Goal: Information Seeking & Learning: Find specific fact

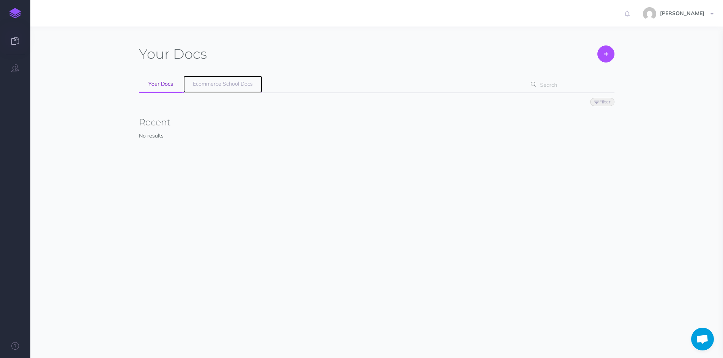
click at [226, 85] on span "Ecommerce School Docs" at bounding box center [223, 83] width 60 height 7
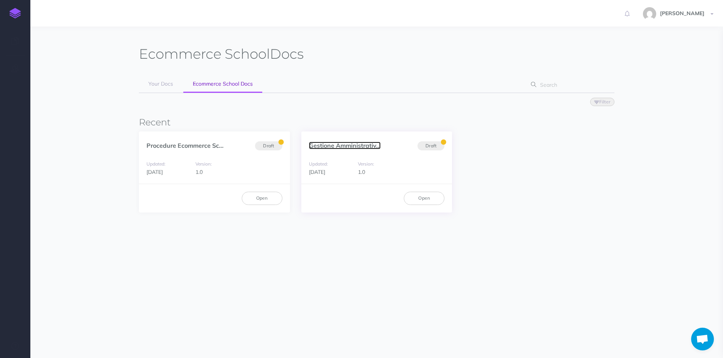
click at [347, 144] on link "Gestione Amministrativ..." at bounding box center [345, 146] width 72 height 8
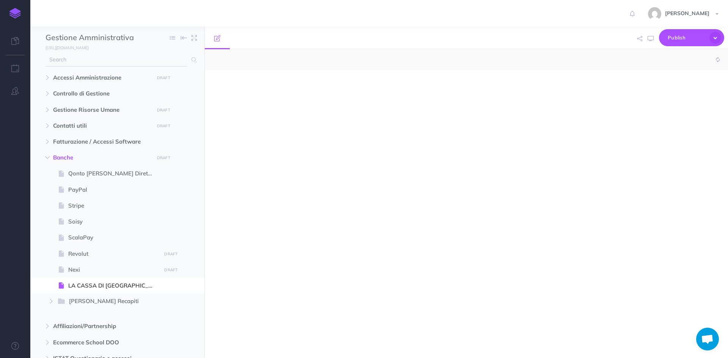
click at [83, 58] on input "text" at bounding box center [116, 60] width 141 height 14
type input "n"
select select "null"
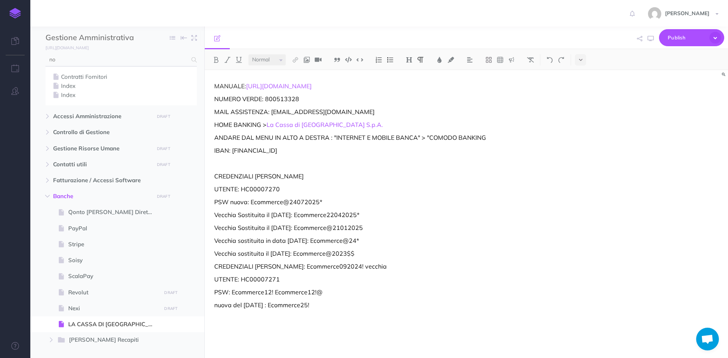
type input "n"
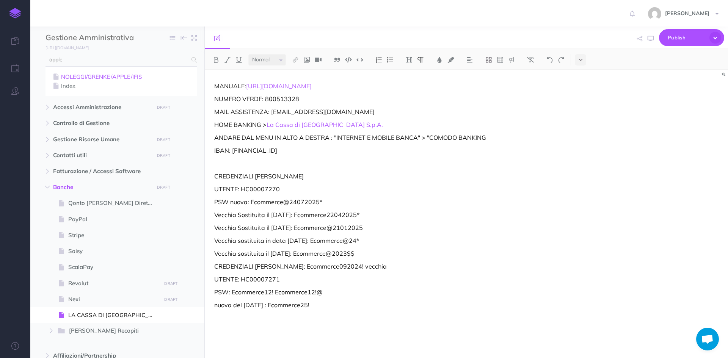
type input "apple"
click at [98, 78] on link "NOLEGGI/GRENKE/APPLE/IFIS" at bounding box center [121, 76] width 140 height 9
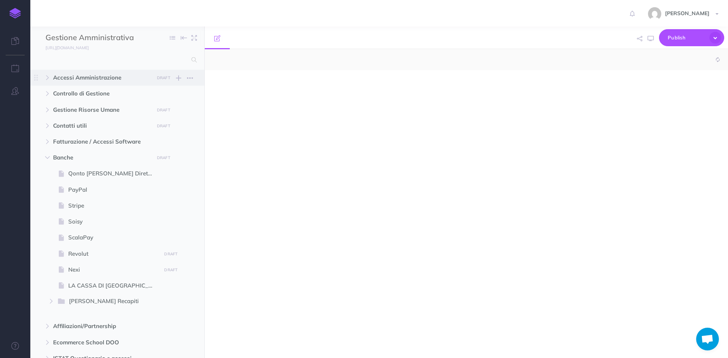
select select "null"
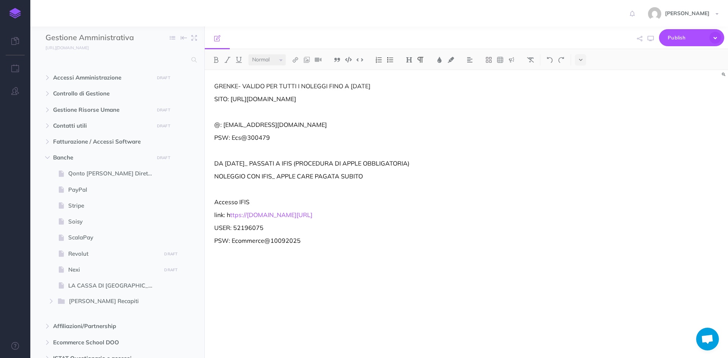
drag, startPoint x: 339, startPoint y: 218, endPoint x: 228, endPoint y: 216, distance: 111.5
click at [228, 216] on p "link: h ttps://myifis.bancaifis.it/pages/rental" at bounding box center [387, 215] width 347 height 9
copy p "h ttps://myifis.bancaifis.it/pages/rental"
drag, startPoint x: 266, startPoint y: 228, endPoint x: 234, endPoint y: 227, distance: 32.2
click at [234, 227] on p "USER: 52196075" at bounding box center [387, 227] width 347 height 9
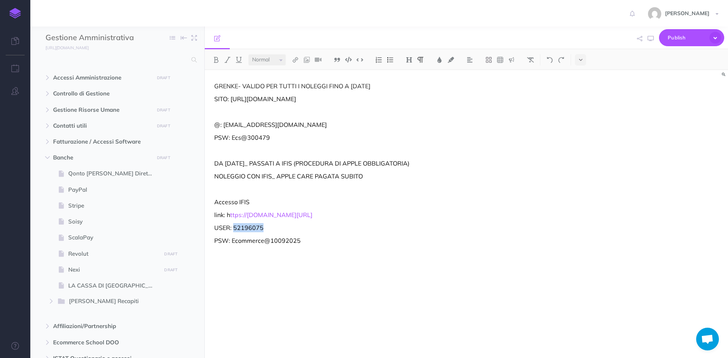
copy p "52196075"
click at [320, 236] on p "PSW: Ecommerce@10092025" at bounding box center [387, 240] width 347 height 9
click at [320, 242] on p "PSW: Ecommerce@10092025" at bounding box center [387, 240] width 347 height 9
click at [394, 62] on img at bounding box center [390, 60] width 7 height 6
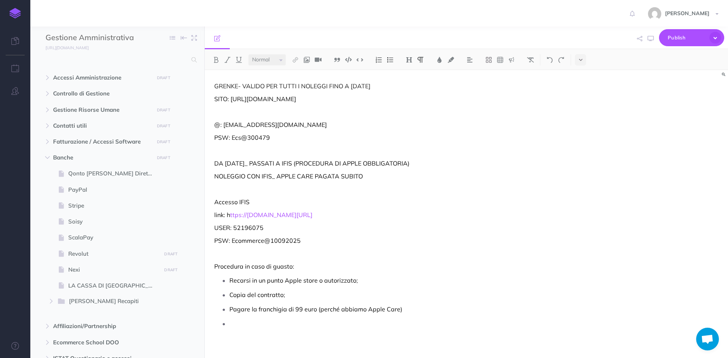
click at [233, 322] on p at bounding box center [395, 323] width 332 height 11
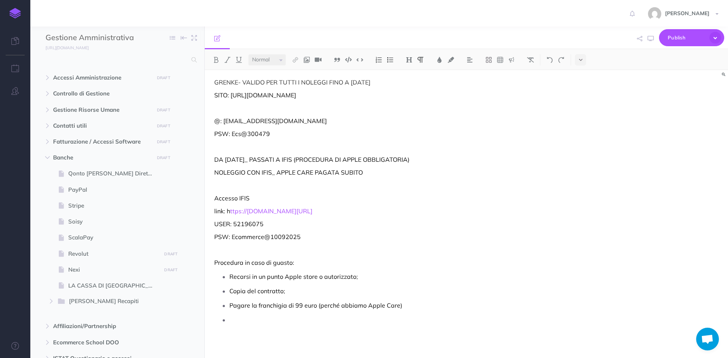
scroll to position [5, 0]
click at [272, 319] on p at bounding box center [395, 319] width 332 height 11
click at [439, 304] on p "Pagare la franchigia di 99 euro (perché abbiamo Apple Care)" at bounding box center [395, 304] width 332 height 11
click at [314, 304] on p "Pagare la franchigia di 99 euro (perché abbiamo Apple Care)" at bounding box center [395, 304] width 332 height 11
drag, startPoint x: 410, startPoint y: 304, endPoint x: 316, endPoint y: 306, distance: 94.1
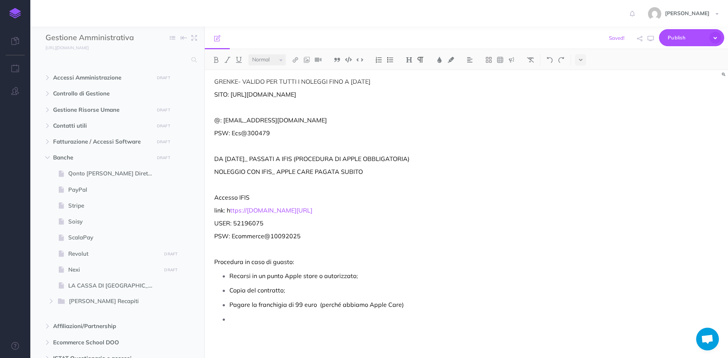
click at [316, 306] on p "Pagare la franchigia di 99 euro (perché abbiamo Apple Care)" at bounding box center [395, 304] width 332 height 11
click at [239, 314] on p at bounding box center [395, 319] width 332 height 11
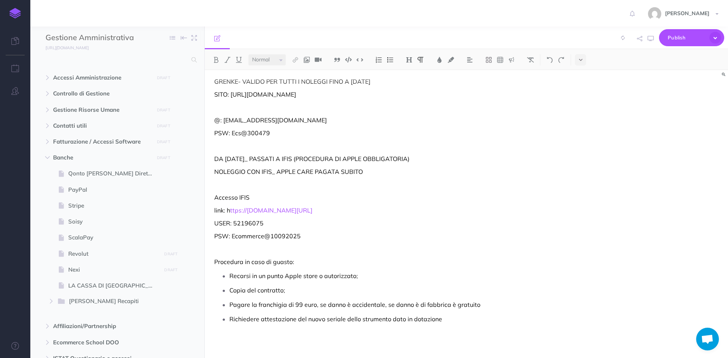
click at [458, 320] on p "Richiedere attestazione del nuovo seriale dello strumento dato in dotazione" at bounding box center [395, 319] width 332 height 11
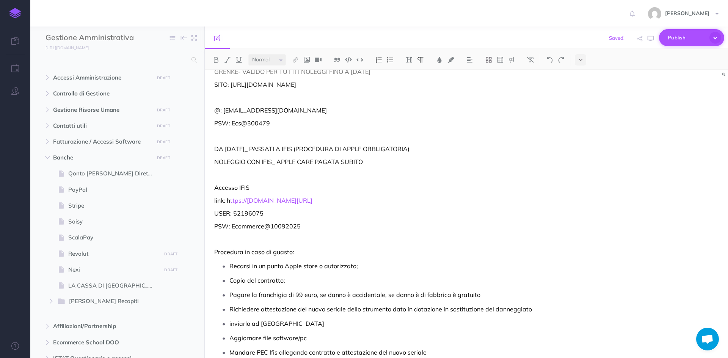
click at [690, 33] on span "Publish" at bounding box center [687, 38] width 38 height 12
click at [661, 93] on button "Publish Publish all draft items, making them visible to authenticated users." at bounding box center [678, 101] width 91 height 41
